Goal: Task Accomplishment & Management: Use online tool/utility

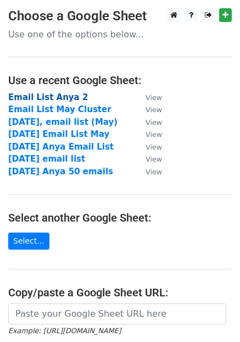
click at [38, 98] on strong "Email List Anya 2" at bounding box center [48, 97] width 80 height 10
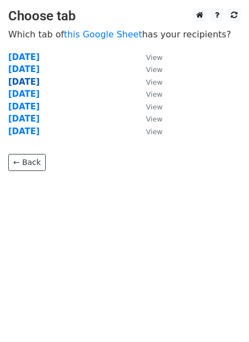
click at [35, 84] on strong "25th of July" at bounding box center [23, 82] width 31 height 10
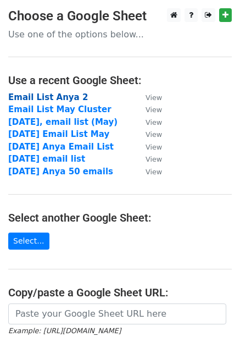
click at [41, 95] on strong "Email List Anya 2" at bounding box center [48, 97] width 80 height 10
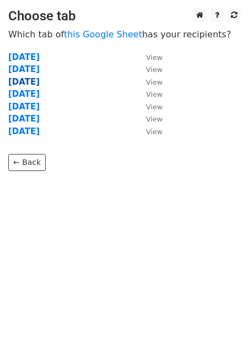
click at [23, 78] on strong "[DATE]" at bounding box center [23, 82] width 31 height 10
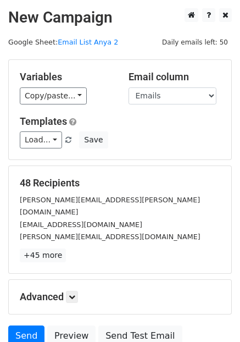
click at [23, 50] on main "New Campaign Daily emails left: 50 Google Sheet: Email List Anya 2 Variables Co…" at bounding box center [120, 180] width 240 height 344
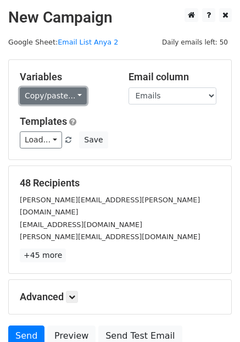
click at [69, 100] on link "Copy/paste..." at bounding box center [53, 95] width 67 height 17
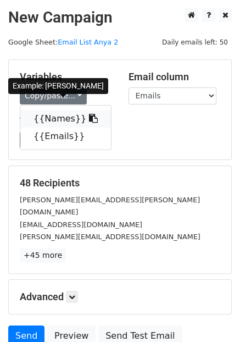
click at [89, 121] on icon at bounding box center [93, 118] width 9 height 9
